Goal: Task Accomplishment & Management: Use online tool/utility

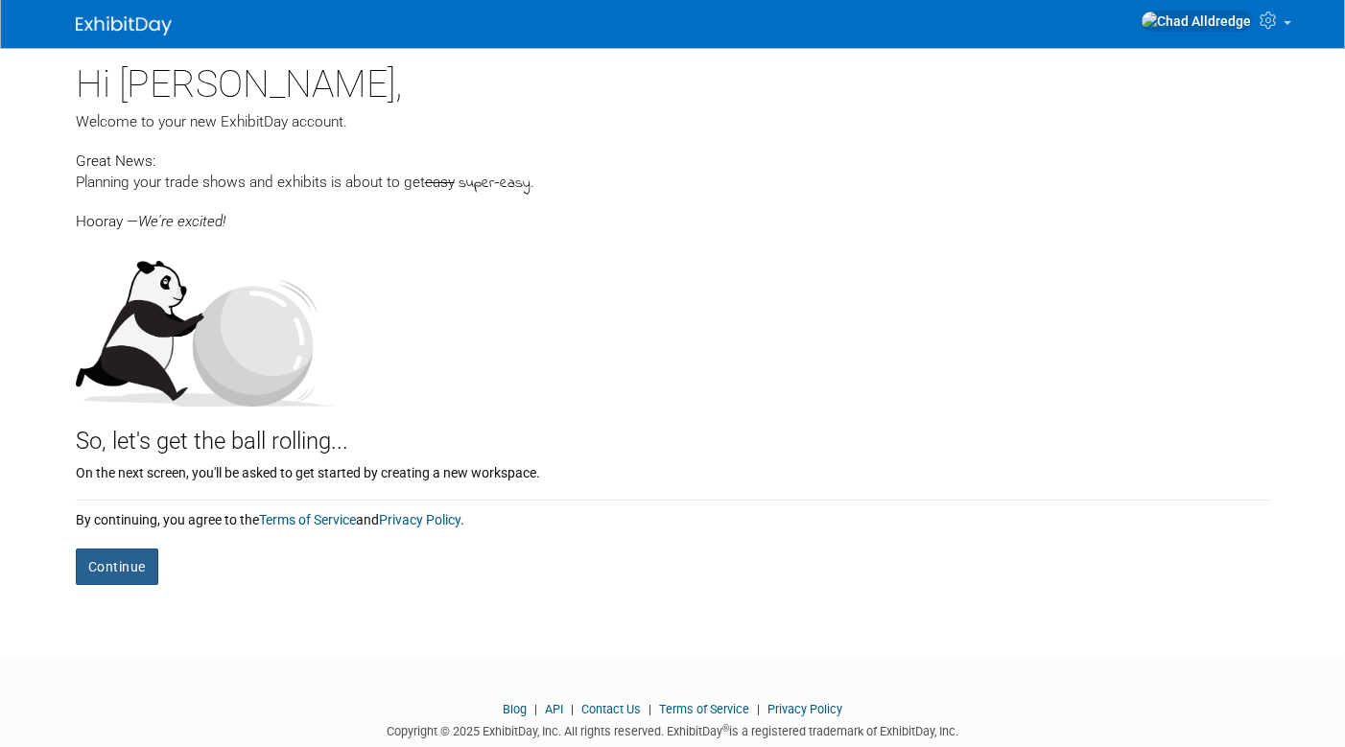
click at [126, 566] on button "Continue" at bounding box center [117, 567] width 83 height 36
